Goal: Task Accomplishment & Management: Complete application form

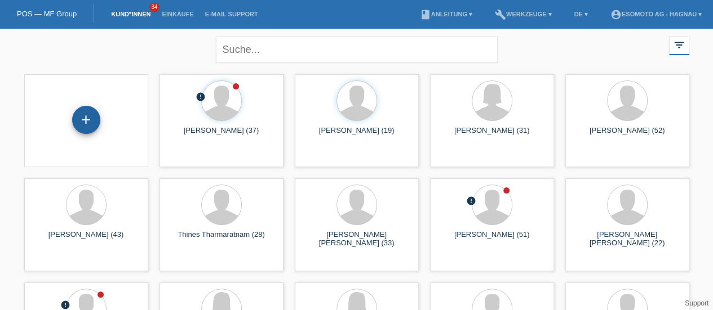
click at [85, 116] on div "+" at bounding box center [86, 120] width 28 height 28
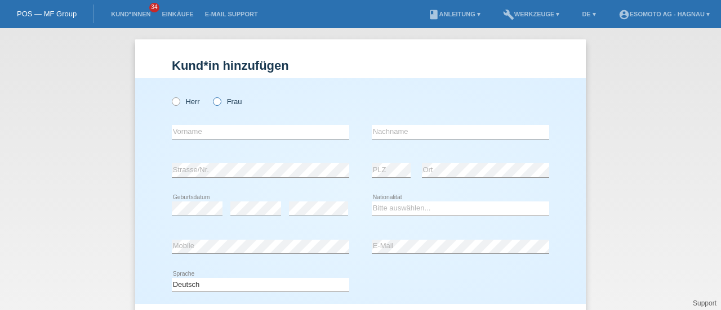
click at [211, 96] on icon at bounding box center [211, 96] width 0 height 0
click at [216, 100] on input "Frau" at bounding box center [216, 100] width 7 height 7
radio input "true"
click at [185, 130] on input "text" at bounding box center [260, 132] width 177 height 14
type input "Maeris"
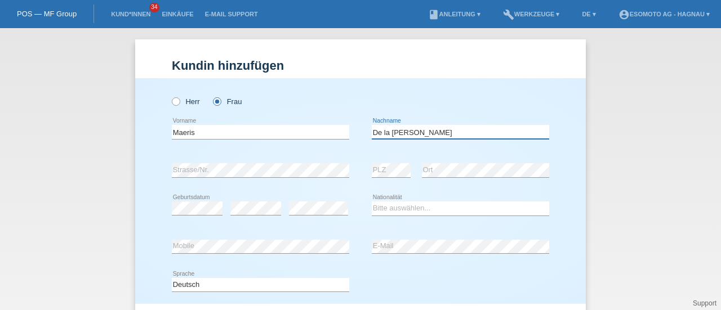
type input "De la Cruz"
click at [380, 203] on select "Bitte auswählen... Schweiz Deutschland Liechtenstein Österreich ------------ Af…" at bounding box center [460, 209] width 177 height 14
select select "CH"
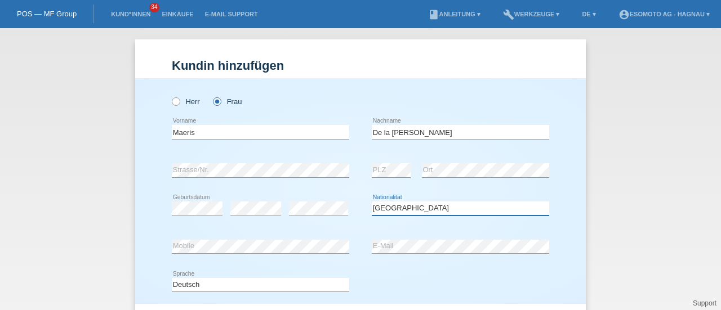
click at [372, 202] on select "Bitte auswählen... Schweiz Deutschland Liechtenstein Österreich ------------ Af…" at bounding box center [460, 209] width 177 height 14
click at [356, 265] on div "error Mobile error E-Mail" at bounding box center [360, 247] width 377 height 38
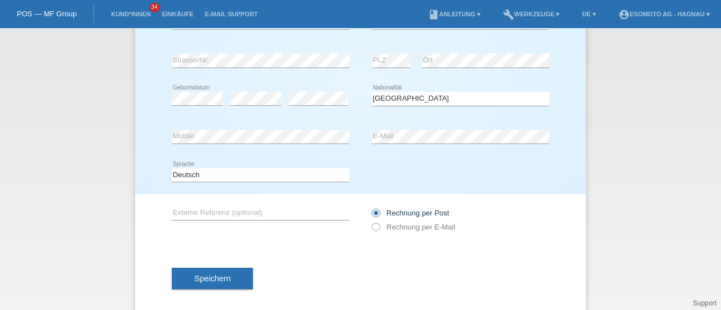
scroll to position [122, 0]
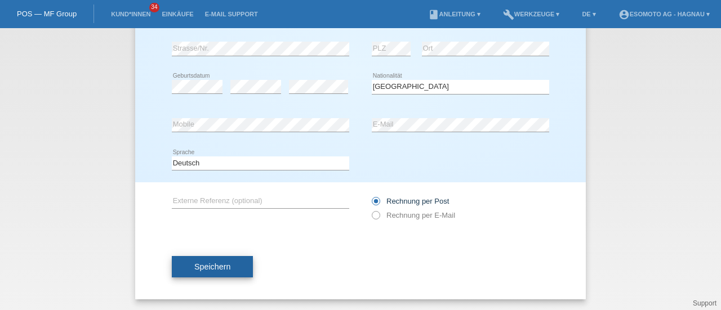
click at [225, 268] on span "Speichern" at bounding box center [212, 267] width 36 height 9
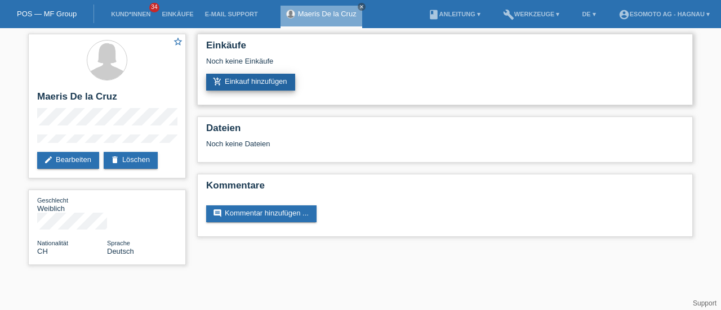
click at [255, 77] on link "add_shopping_cart Einkauf hinzufügen" at bounding box center [250, 82] width 89 height 17
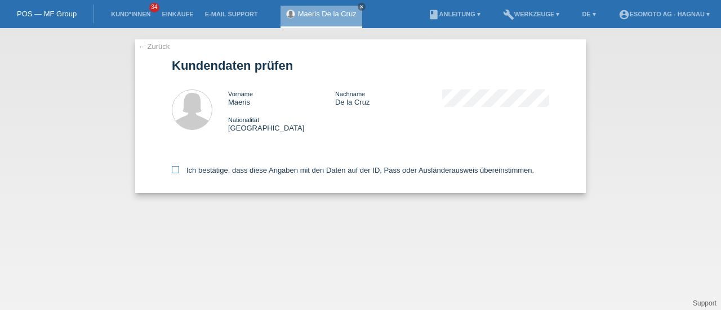
click at [177, 174] on label "Ich bestätige, dass diese Angaben mit den Daten auf der ID, Pass oder Ausländer…" at bounding box center [353, 170] width 362 height 8
click at [177, 174] on input "Ich bestätige, dass diese Angaben mit den Daten auf der ID, Pass oder Ausländer…" at bounding box center [175, 169] width 7 height 7
checkbox input "true"
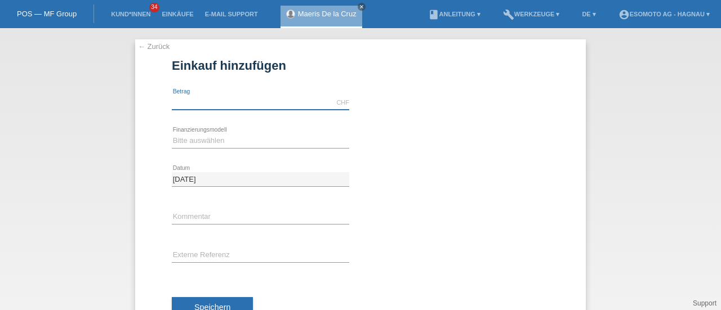
click at [197, 102] on input "text" at bounding box center [260, 103] width 177 height 14
type input "7600.00"
click at [214, 145] on select "Bitte auswählen Fixe Raten Kauf auf Rechnung mit Teilzahlungsoption" at bounding box center [260, 141] width 177 height 14
select select "69"
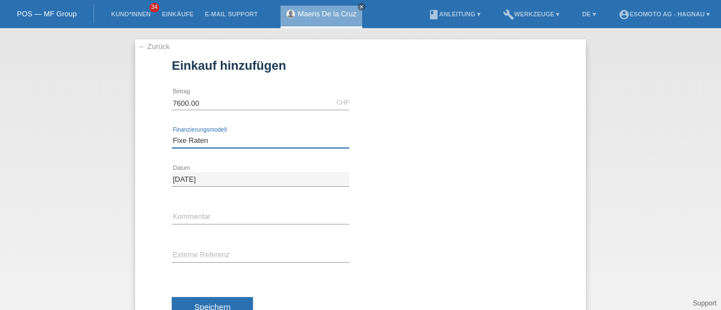
click at [172, 134] on select "Bitte auswählen Fixe Raten Kauf auf Rechnung mit Teilzahlungsoption" at bounding box center [260, 141] width 177 height 14
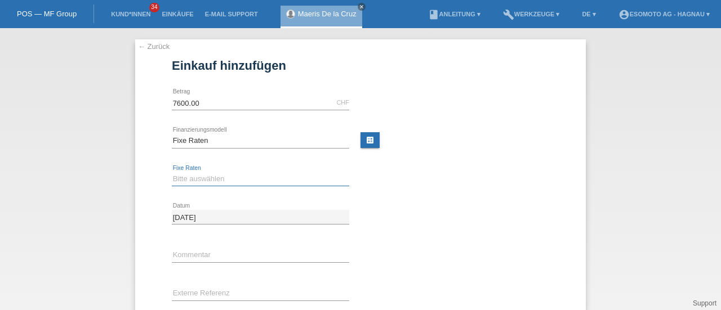
click at [188, 179] on select "Bitte auswählen 12 Raten 24 Raten 36 Raten 48 Raten" at bounding box center [260, 179] width 177 height 14
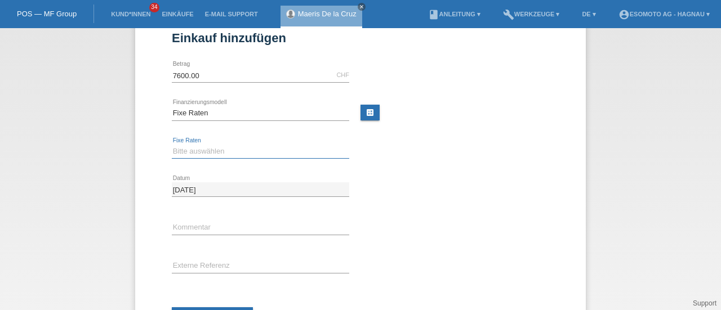
click at [181, 153] on select "Bitte auswählen 12 Raten 24 Raten 36 Raten 48 Raten" at bounding box center [260, 152] width 177 height 14
select select "140"
click at [172, 145] on select "Bitte auswählen 12 Raten 24 Raten 36 Raten 48 Raten" at bounding box center [260, 152] width 177 height 14
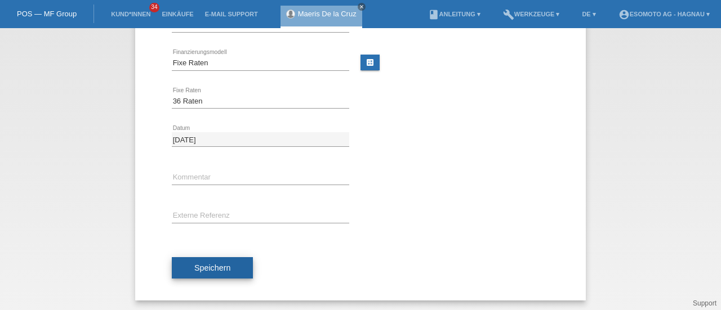
click at [210, 264] on span "Speichern" at bounding box center [212, 268] width 36 height 9
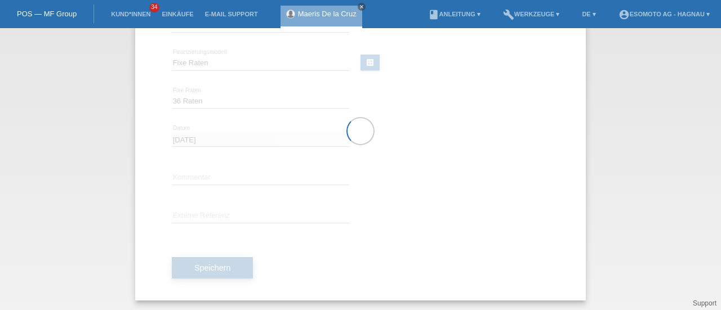
scroll to position [0, 0]
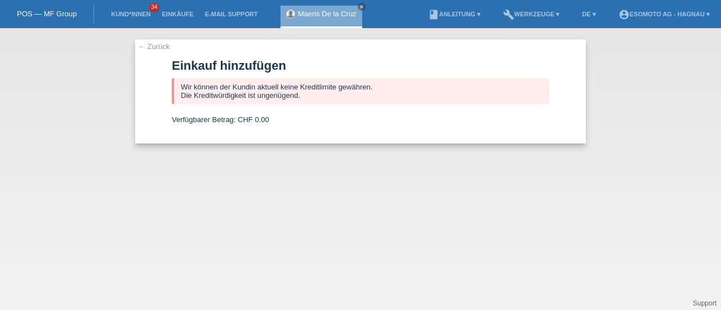
click at [154, 47] on link "← Zurück" at bounding box center [154, 46] width 32 height 8
